Goal: Task Accomplishment & Management: Manage account settings

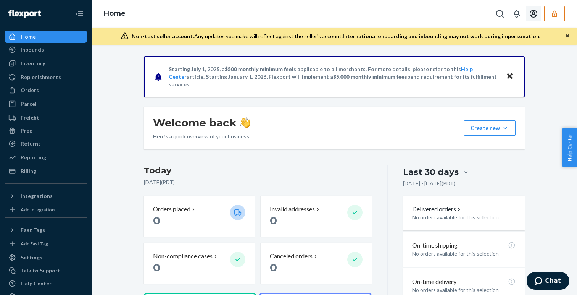
click at [550, 16] on button "button" at bounding box center [555, 13] width 21 height 15
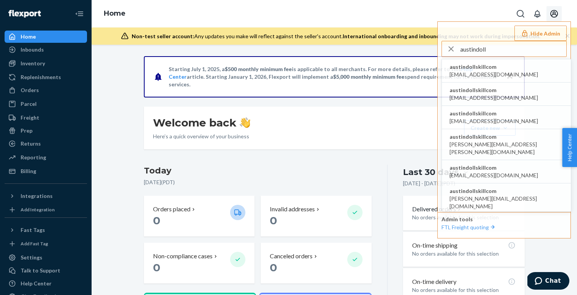
type input "austindoll"
click at [480, 66] on span "austindollskillcom" at bounding box center [494, 67] width 89 height 8
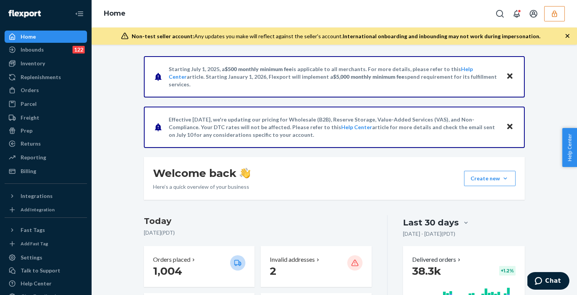
scroll to position [17, 0]
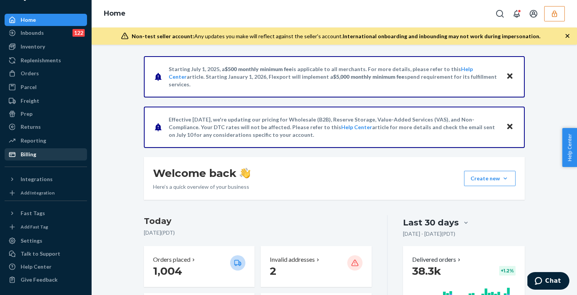
click at [39, 154] on div "Billing" at bounding box center [45, 154] width 81 height 11
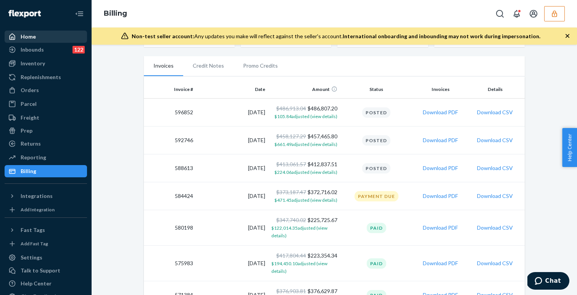
click at [53, 34] on div "Home" at bounding box center [45, 36] width 81 height 11
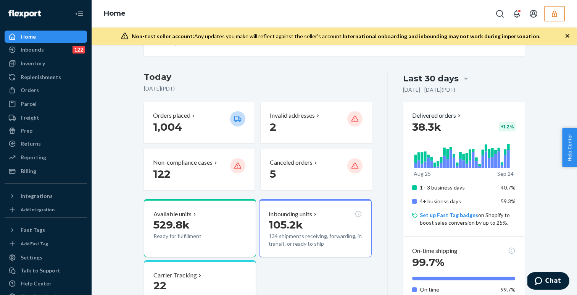
scroll to position [145, 0]
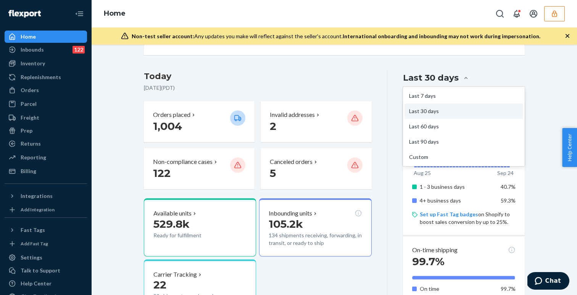
click at [449, 79] on div "Last 30 days" at bounding box center [431, 78] width 56 height 12
click at [421, 78] on input "option Last 30 days focused, 2 of 5. 5 results available. Use Up and Down to ch…" at bounding box center [421, 78] width 0 height 0
click at [430, 141] on div "Last 90 days" at bounding box center [464, 141] width 119 height 15
click at [421, 78] on input "option Last 90 days focused, 4 of 5. 5 results available. Use Up and Down to ch…" at bounding box center [421, 78] width 0 height 0
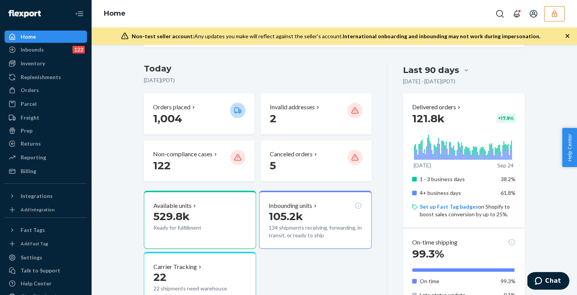
scroll to position [149, 0]
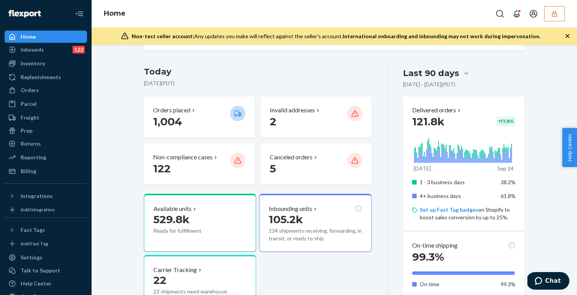
click at [440, 71] on div "Last 90 days" at bounding box center [431, 73] width 56 height 12
click at [421, 73] on input "option Last 90 days, selected. 0 results available. Select is focused , press D…" at bounding box center [421, 73] width 0 height 0
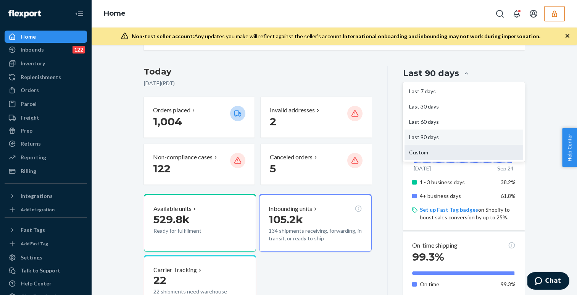
click at [422, 152] on div "Custom" at bounding box center [464, 152] width 119 height 15
click at [421, 73] on input "option Last 90 days, selected. option Custom focused, 5 of 5. 5 results availab…" at bounding box center [421, 73] width 0 height 0
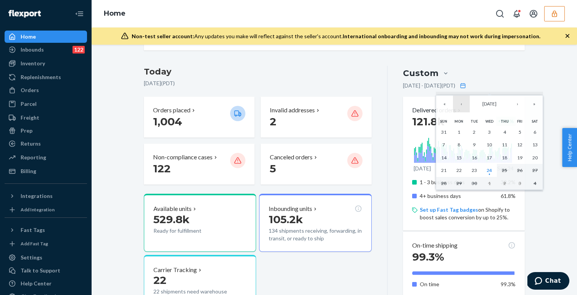
click at [461, 106] on button "‹" at bounding box center [461, 103] width 17 height 17
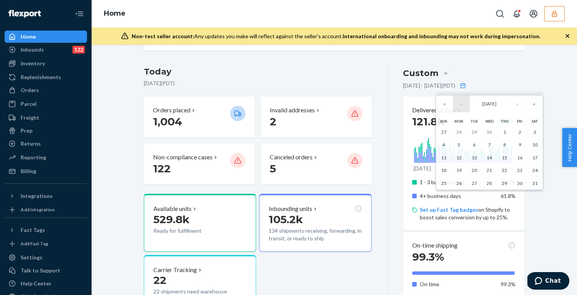
click at [461, 106] on button "‹" at bounding box center [461, 103] width 17 height 17
click at [534, 134] on abbr "1" at bounding box center [535, 132] width 3 height 6
click at [519, 103] on button "›" at bounding box center [517, 103] width 17 height 17
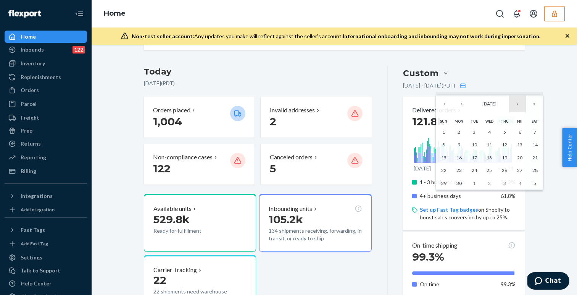
click at [519, 103] on button "›" at bounding box center [517, 103] width 17 height 17
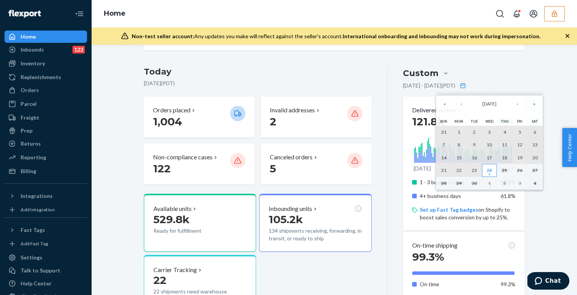
click at [491, 170] on abbr "24" at bounding box center [489, 170] width 5 height 6
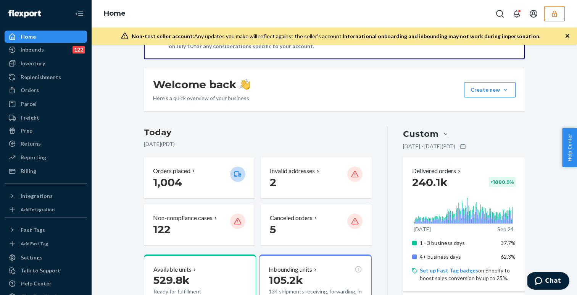
scroll to position [79, 0]
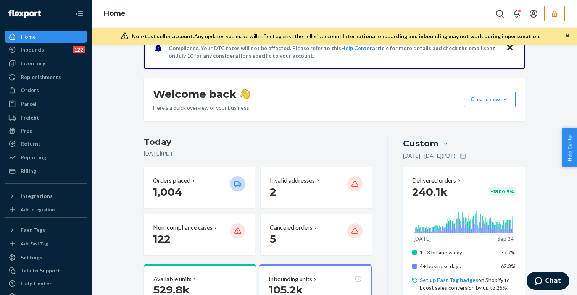
click at [436, 141] on div "Custom" at bounding box center [421, 143] width 36 height 12
click at [401, 144] on input "Custom" at bounding box center [401, 144] width 0 height 0
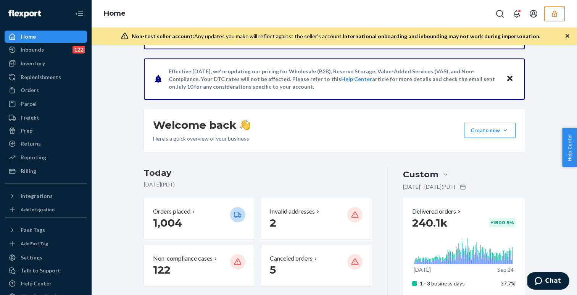
scroll to position [0, 0]
